Goal: Information Seeking & Learning: Understand process/instructions

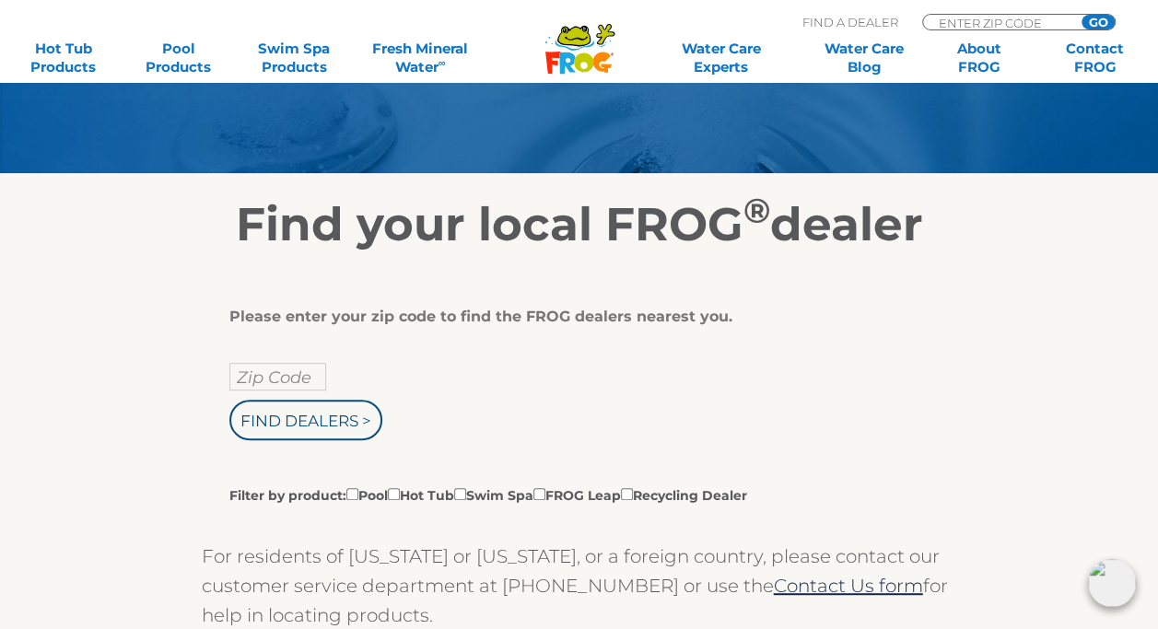
scroll to position [183, 0]
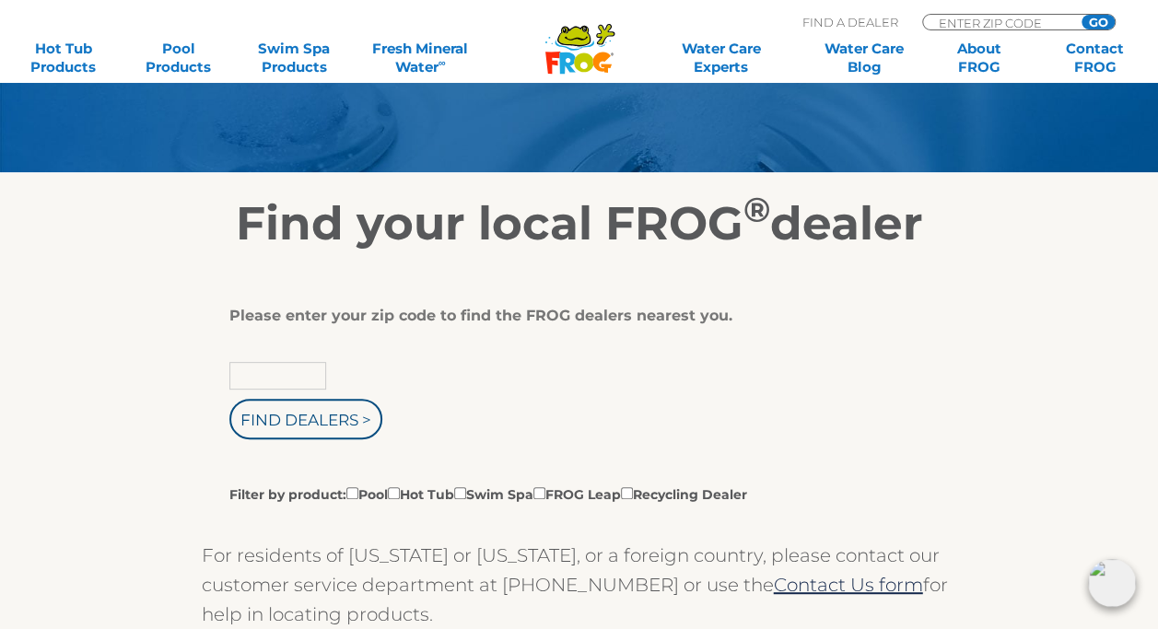
click at [258, 379] on input "text" at bounding box center [277, 376] width 97 height 28
type input "97355"
click at [304, 426] on input "Find Dealers >" at bounding box center [305, 419] width 153 height 41
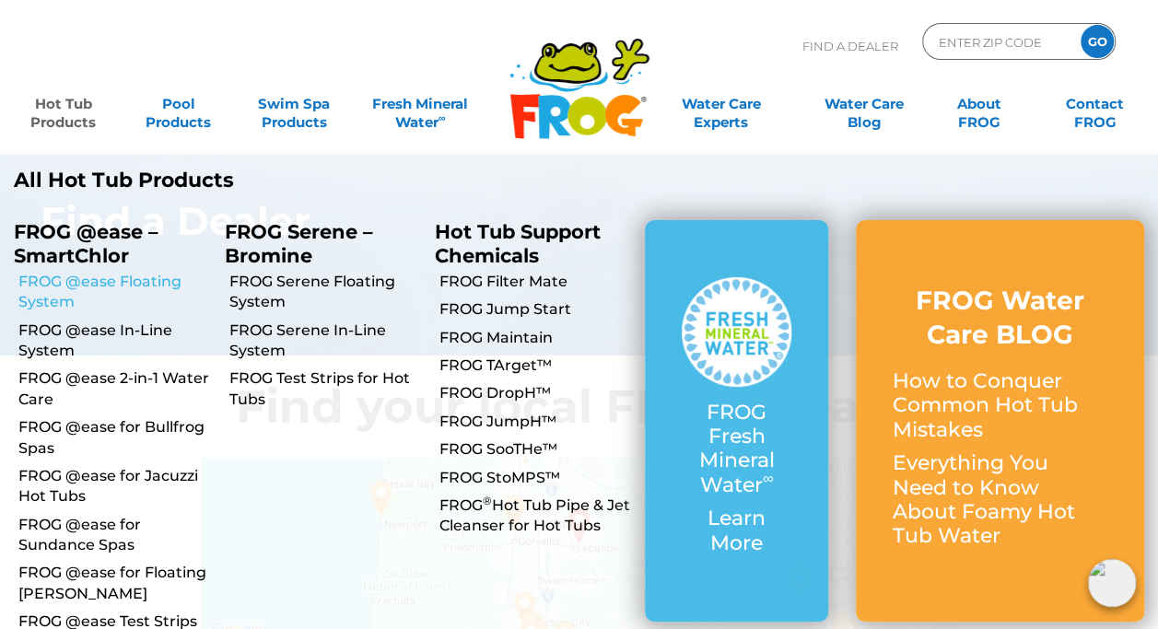
click at [50, 283] on link "FROG @ease Floating System" at bounding box center [114, 292] width 192 height 41
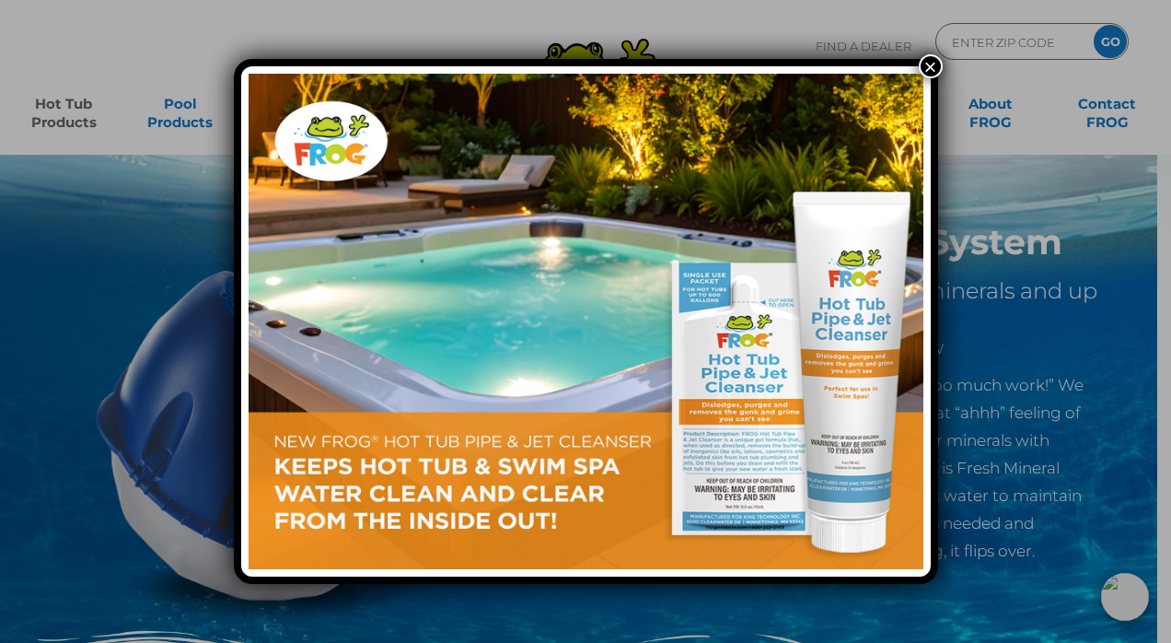
click at [930, 67] on button "×" at bounding box center [931, 66] width 24 height 24
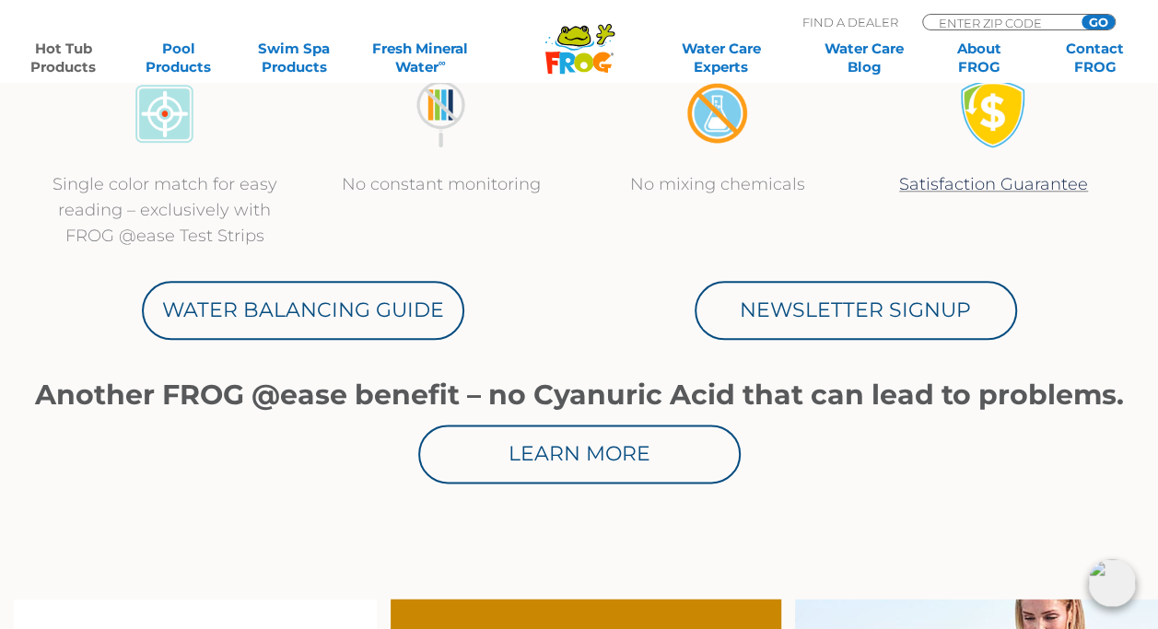
scroll to position [918, 0]
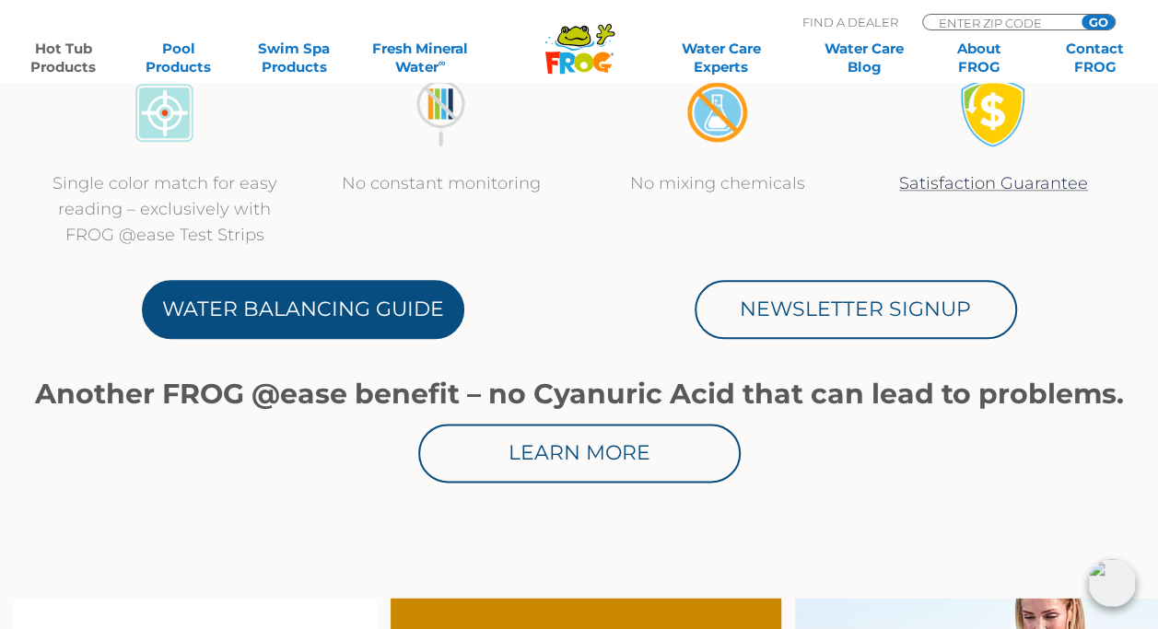
click at [324, 317] on link "Water Balancing Guide" at bounding box center [303, 309] width 322 height 59
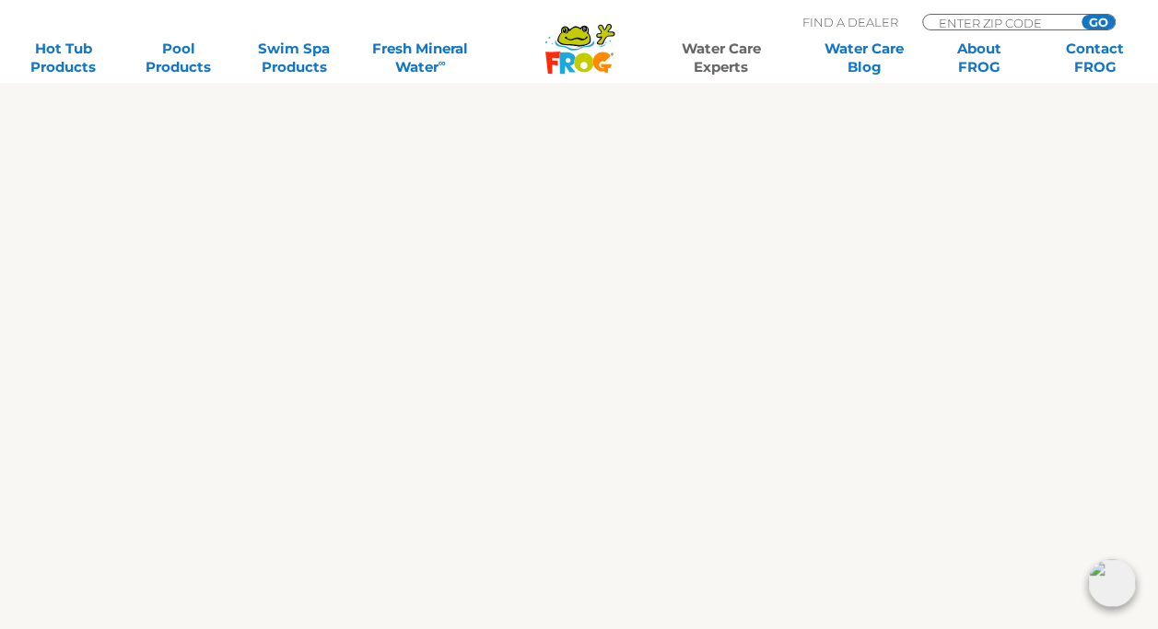
scroll to position [1194, 0]
